Goal: Navigation & Orientation: Find specific page/section

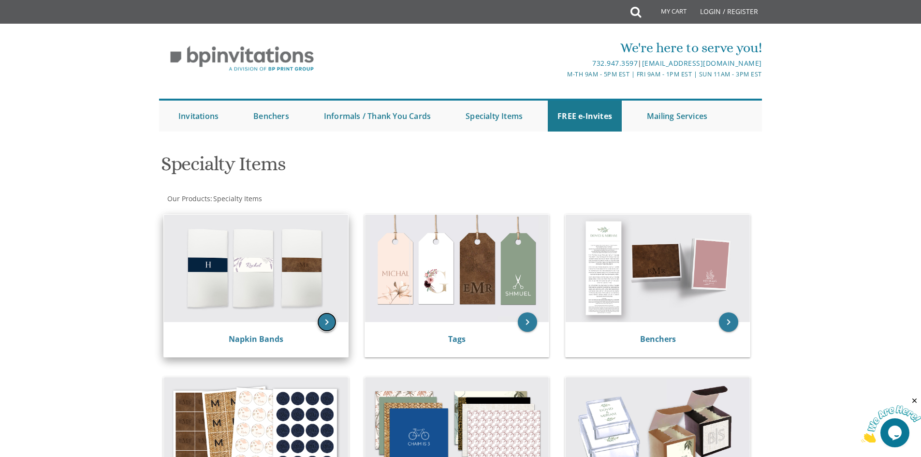
click at [323, 324] on icon "keyboard_arrow_right" at bounding box center [326, 321] width 19 height 19
click at [218, 275] on img at bounding box center [256, 268] width 184 height 107
click at [265, 340] on link "Napkin Bands" at bounding box center [256, 339] width 55 height 11
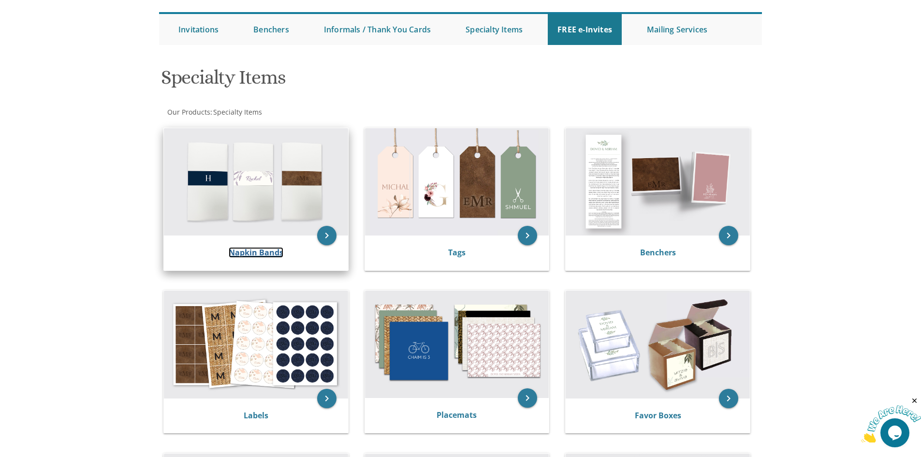
scroll to position [72, 0]
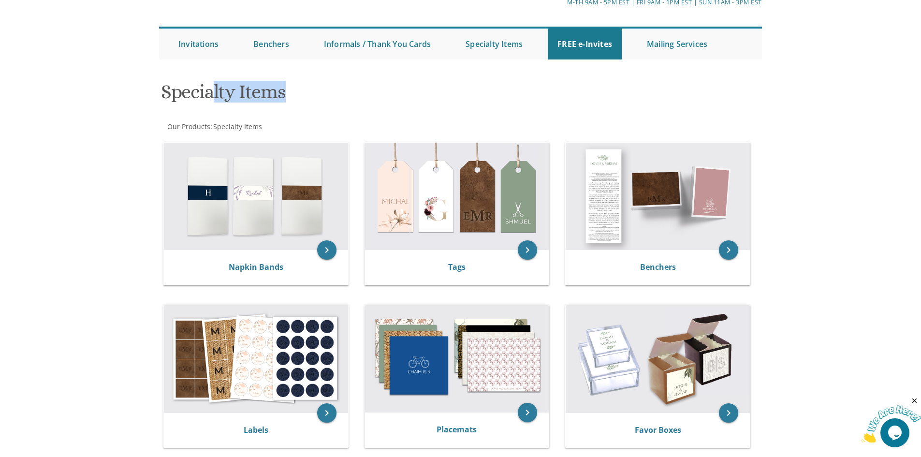
drag, startPoint x: 209, startPoint y: 89, endPoint x: 307, endPoint y: 94, distance: 97.3
click at [307, 94] on h1 "Specialty Items" at bounding box center [358, 95] width 395 height 29
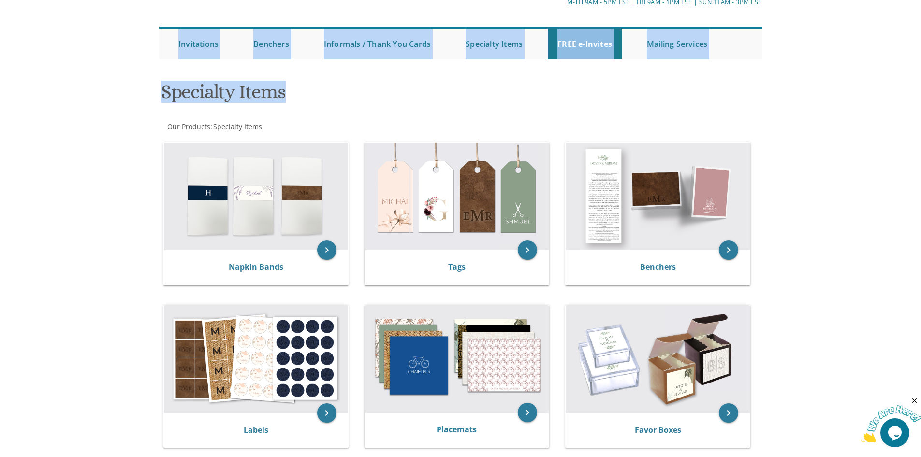
drag, startPoint x: 289, startPoint y: 96, endPoint x: 118, endPoint y: 46, distance: 178.9
click at [118, 46] on body "My Cart Total: View Cart Item(s) Submit My Cart Total: View Cart Item(s) Login …" at bounding box center [460, 458] width 921 height 1061
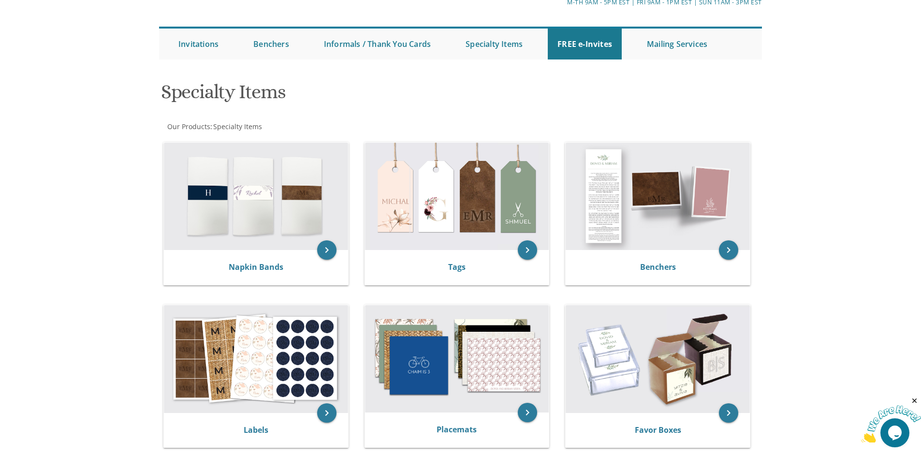
click at [118, 46] on div "We're here to serve you! 732.947.3597 | invitations@bpprintgroup.com M-Th 9am -…" at bounding box center [460, 10] width 921 height 108
drag, startPoint x: 282, startPoint y: 100, endPoint x: 159, endPoint y: 93, distance: 123.0
click at [159, 93] on div "Specialty Items" at bounding box center [358, 93] width 409 height 38
drag, startPoint x: 164, startPoint y: 92, endPoint x: 289, endPoint y: 125, distance: 129.0
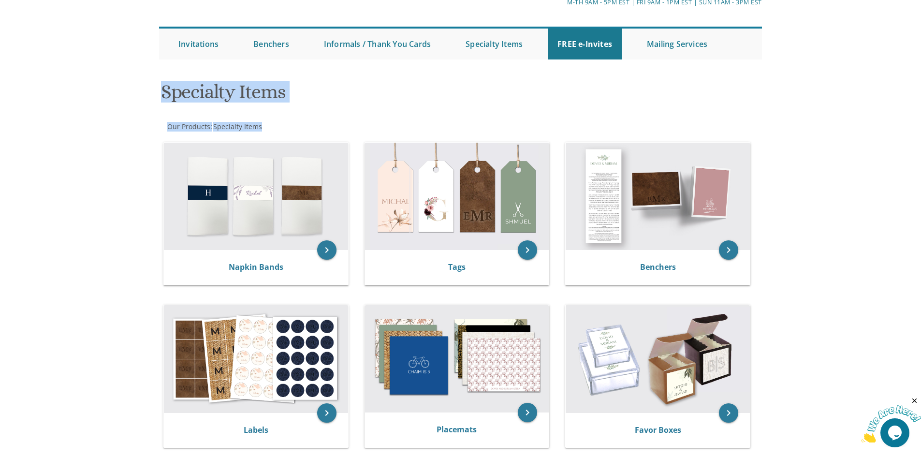
click at [288, 125] on div "Specialty Items Our Products : Specialty Items Browse these categories under "S…" at bounding box center [460, 435] width 603 height 722
click at [289, 125] on div "Our Products : Specialty Items" at bounding box center [310, 127] width 302 height 10
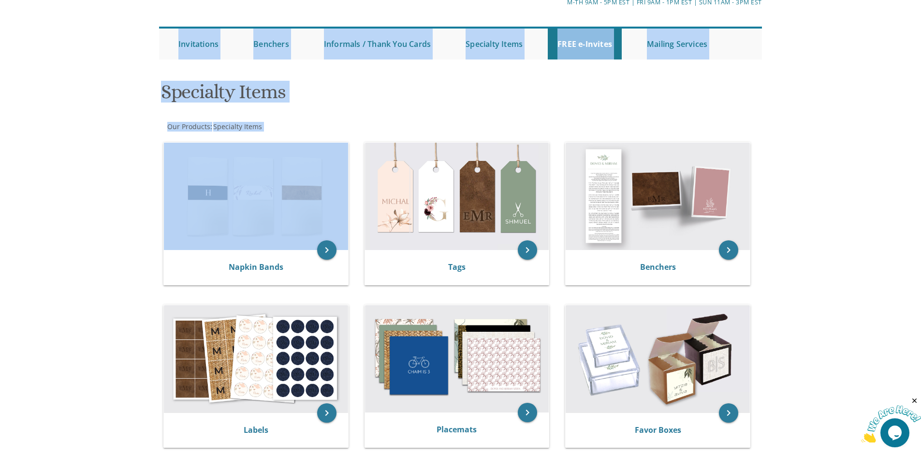
drag, startPoint x: 267, startPoint y: 129, endPoint x: 143, endPoint y: 42, distance: 151.1
click at [143, 42] on body "My Cart Total: View Cart Item(s) Submit My Cart Total: View Cart Item(s) Login …" at bounding box center [460, 458] width 921 height 1061
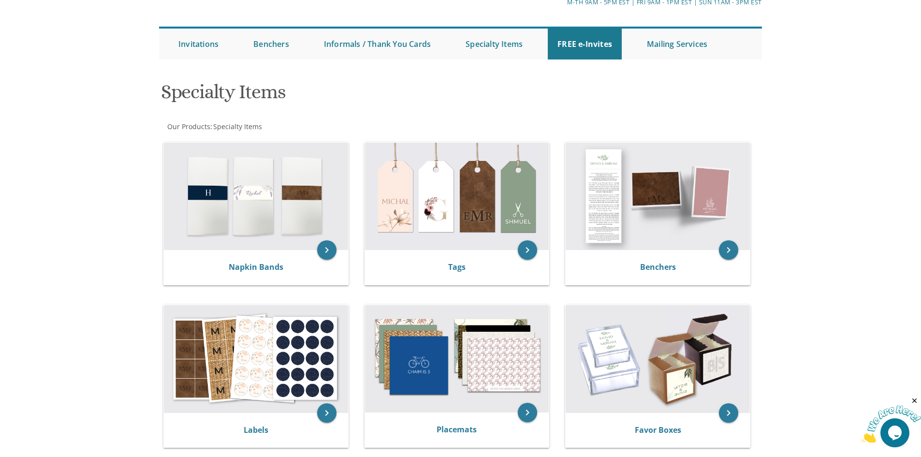
click at [143, 42] on div "We're here to serve you! 732.947.3597 | invitations@bpprintgroup.com M-Th 9am -…" at bounding box center [460, 10] width 921 height 108
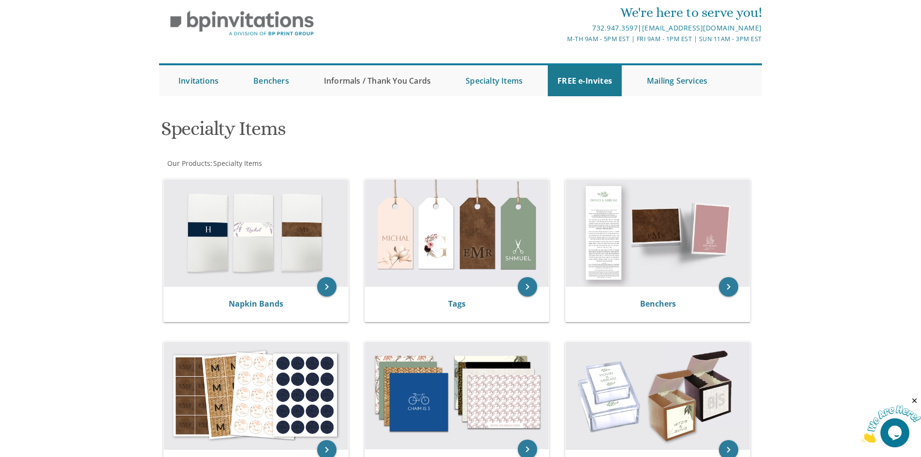
scroll to position [0, 0]
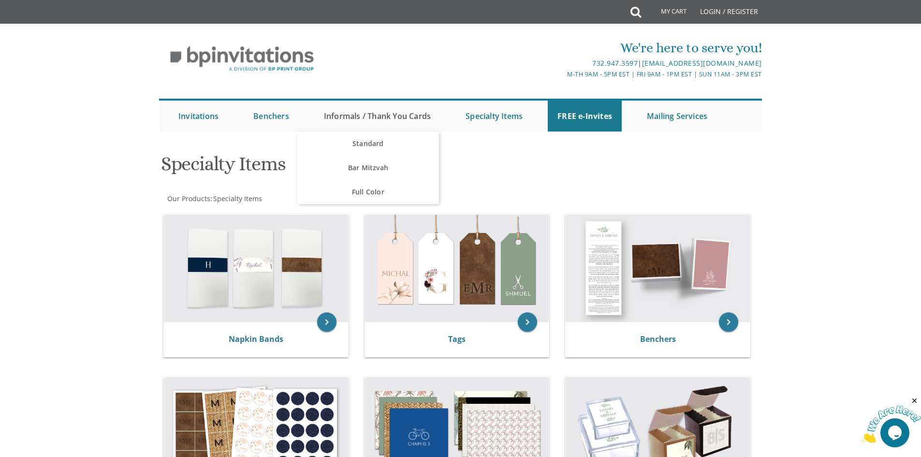
click at [362, 100] on ul "Submit Invitations Weddings Bar Mitzvah Bat Mitzvah Wedding Minis Kiddush Minis…" at bounding box center [460, 115] width 603 height 33
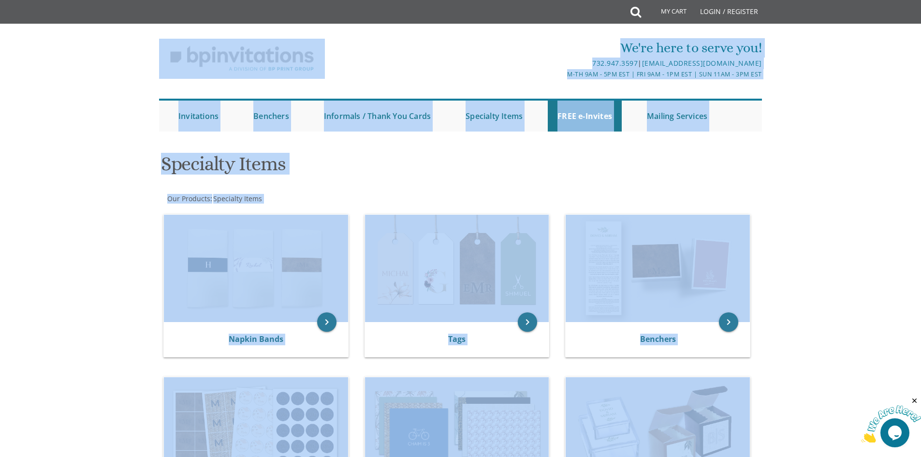
drag, startPoint x: 180, startPoint y: 31, endPoint x: 760, endPoint y: 371, distance: 671.5
click at [761, 369] on div "keyboard_arrow_right Favor Boxes" at bounding box center [661, 450] width 201 height 163
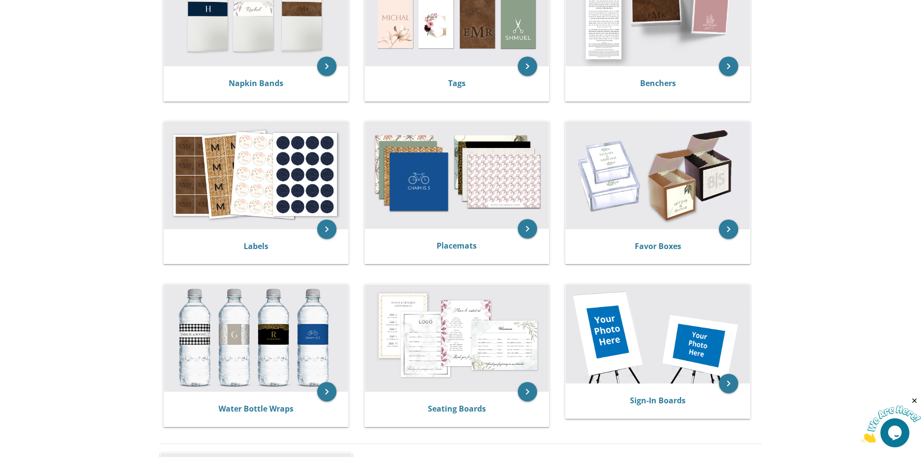
scroll to position [290, 0]
